Goal: Information Seeking & Learning: Stay updated

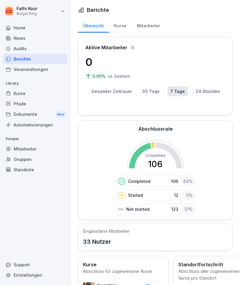
click at [50, 111] on div "Dokumente New" at bounding box center [35, 114] width 65 height 11
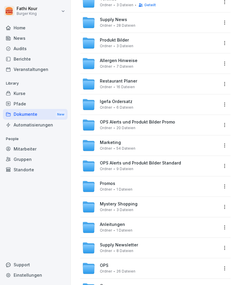
scroll to position [68, 0]
click at [110, 219] on div "Anleitungen Ordner 1 Dateien" at bounding box center [155, 228] width 151 height 20
click at [107, 223] on span "Anleitungen" at bounding box center [112, 224] width 25 height 5
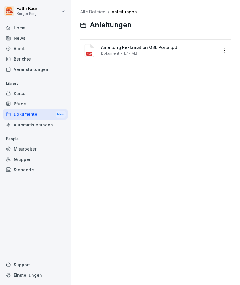
click at [27, 113] on div "Dokumente New" at bounding box center [35, 114] width 65 height 11
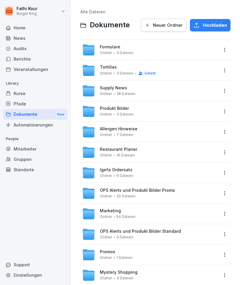
click at [100, 47] on span "Formulare" at bounding box center [110, 47] width 20 height 5
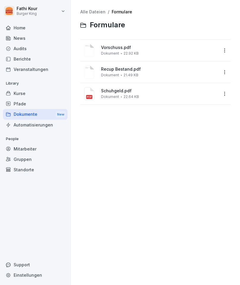
click at [27, 110] on div "Dokumente New" at bounding box center [35, 114] width 65 height 11
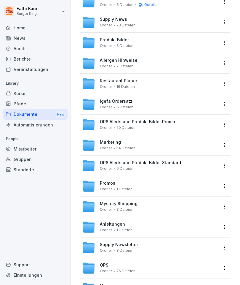
scroll to position [68, 0]
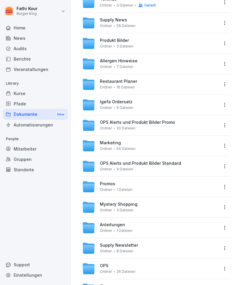
click at [24, 88] on div "Kurse" at bounding box center [35, 93] width 65 height 10
click at [33, 92] on div "Kurse" at bounding box center [35, 93] width 65 height 10
click at [16, 37] on div "News" at bounding box center [35, 38] width 65 height 10
click at [19, 35] on div "News" at bounding box center [35, 38] width 65 height 10
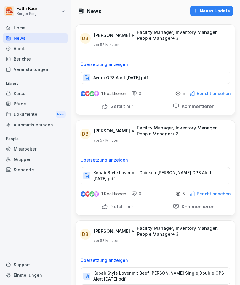
click at [91, 79] on div "Ayran OPS Alert [DATE].pdf" at bounding box center [156, 78] width 150 height 12
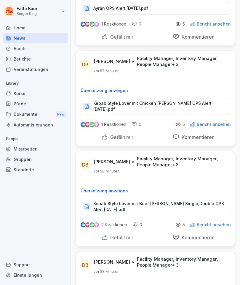
scroll to position [71, 0]
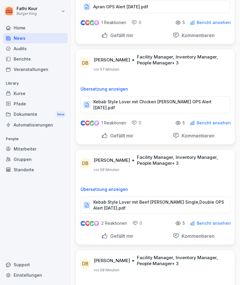
click at [114, 103] on p "Kebab Style Lover mit Chicken [PERSON_NAME] OPS Alert [DATE].pdf" at bounding box center [159, 105] width 131 height 12
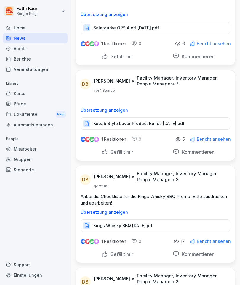
scroll to position [925, 0]
click at [112, 121] on p "Kebab Style Lover Product Builds [DATE].pdf" at bounding box center [139, 124] width 91 height 6
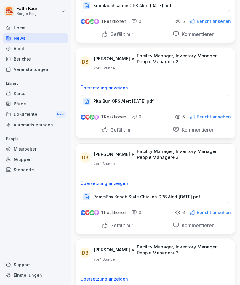
scroll to position [660, 0]
click at [96, 99] on p "Pita Bun OPS Alert [DATE].pdf" at bounding box center [124, 102] width 61 height 6
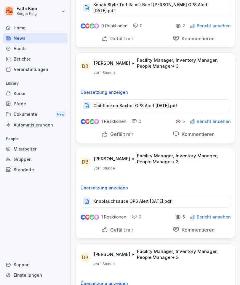
scroll to position [464, 0]
click at [93, 100] on div "Chiliflocken Sachet OPS Alert [DATE].pdf" at bounding box center [156, 106] width 150 height 12
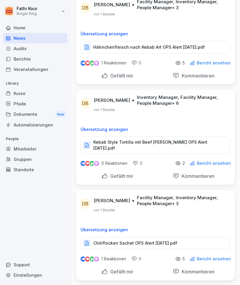
scroll to position [319, 0]
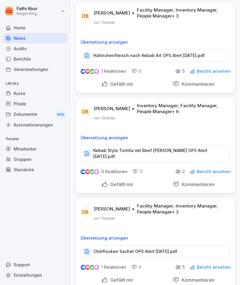
click at [170, 49] on div "Hähnchenfleisch nach Kebab Art OPS Alert [DATE].pdf" at bounding box center [156, 55] width 150 height 12
